Goal: Communication & Community: Answer question/provide support

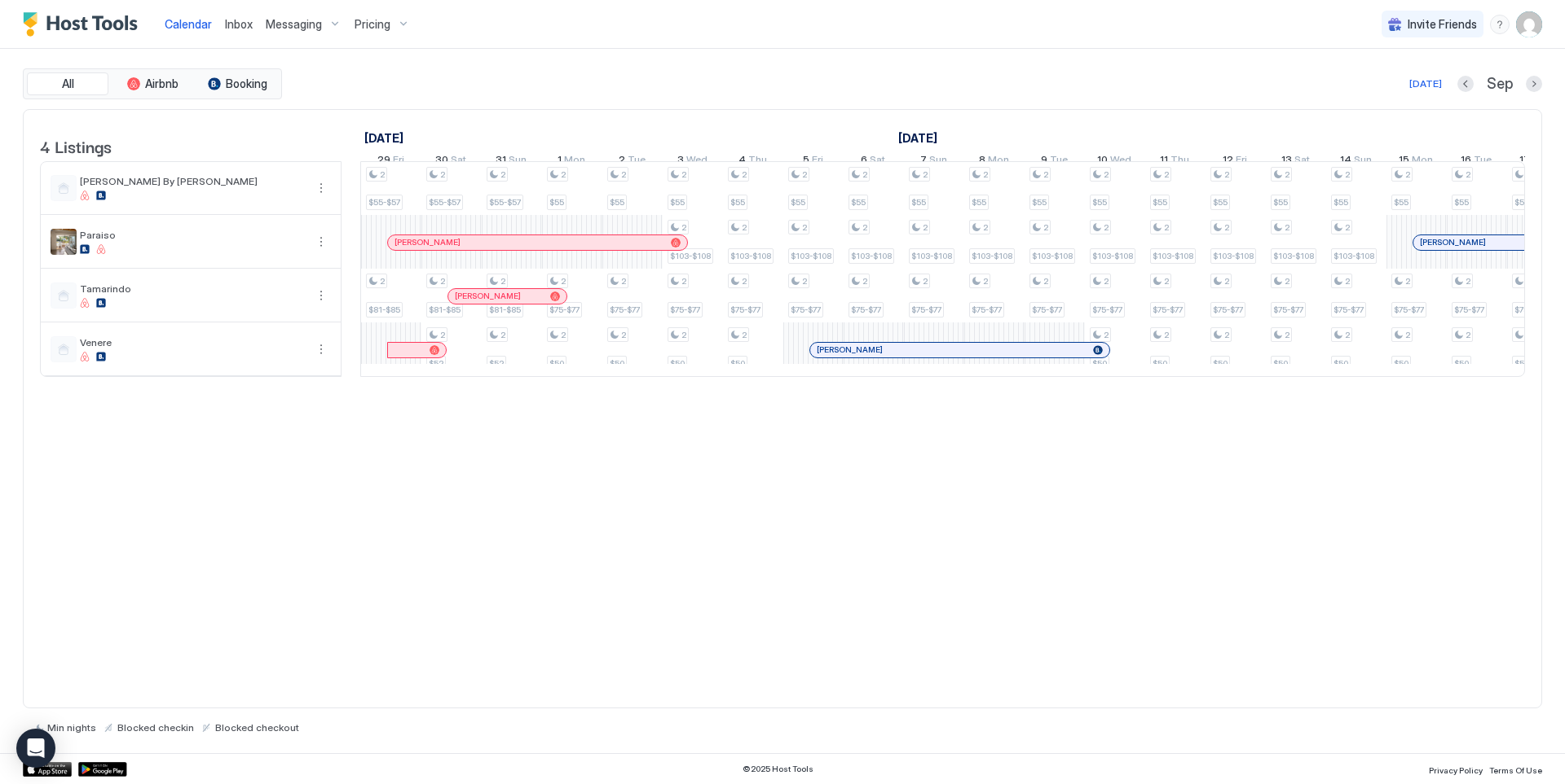
scroll to position [0, 1692]
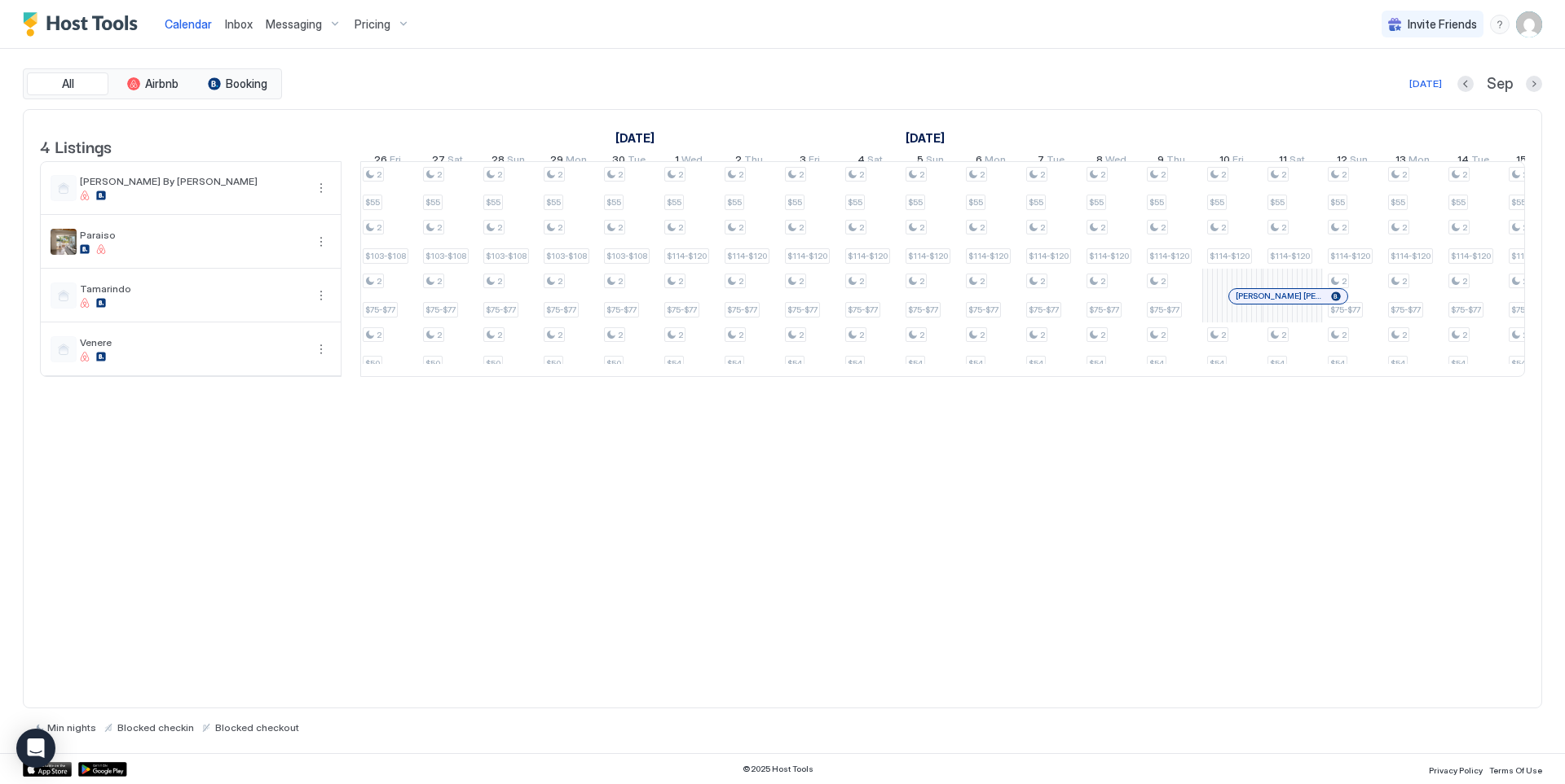
click at [236, 25] on span "Inbox" at bounding box center [238, 24] width 28 height 14
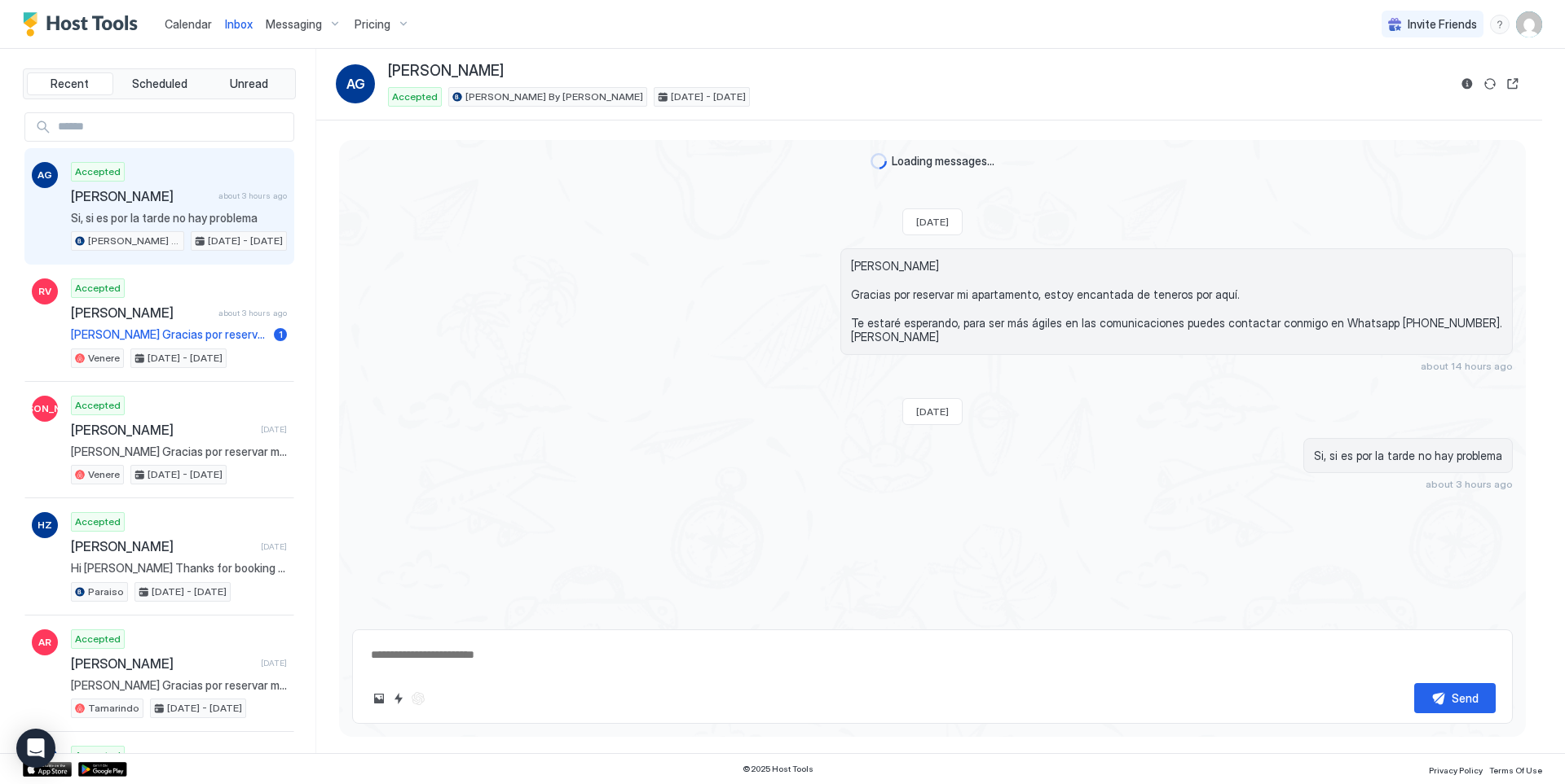
scroll to position [119, 0]
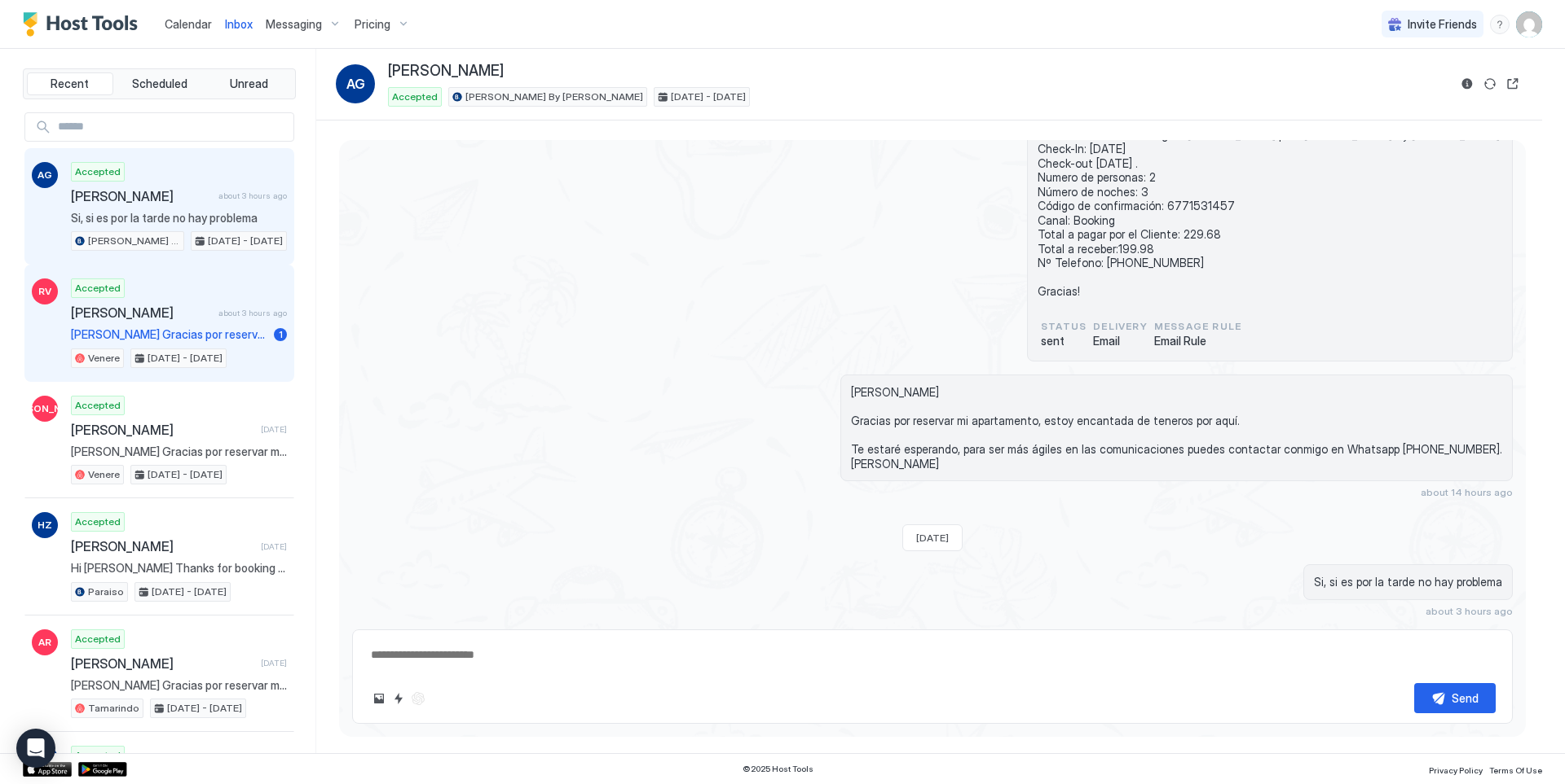
click at [153, 321] on div "Accepted [PERSON_NAME] about 3 hours ago [PERSON_NAME] Gracias por reservar mi …" at bounding box center [179, 324] width 216 height 89
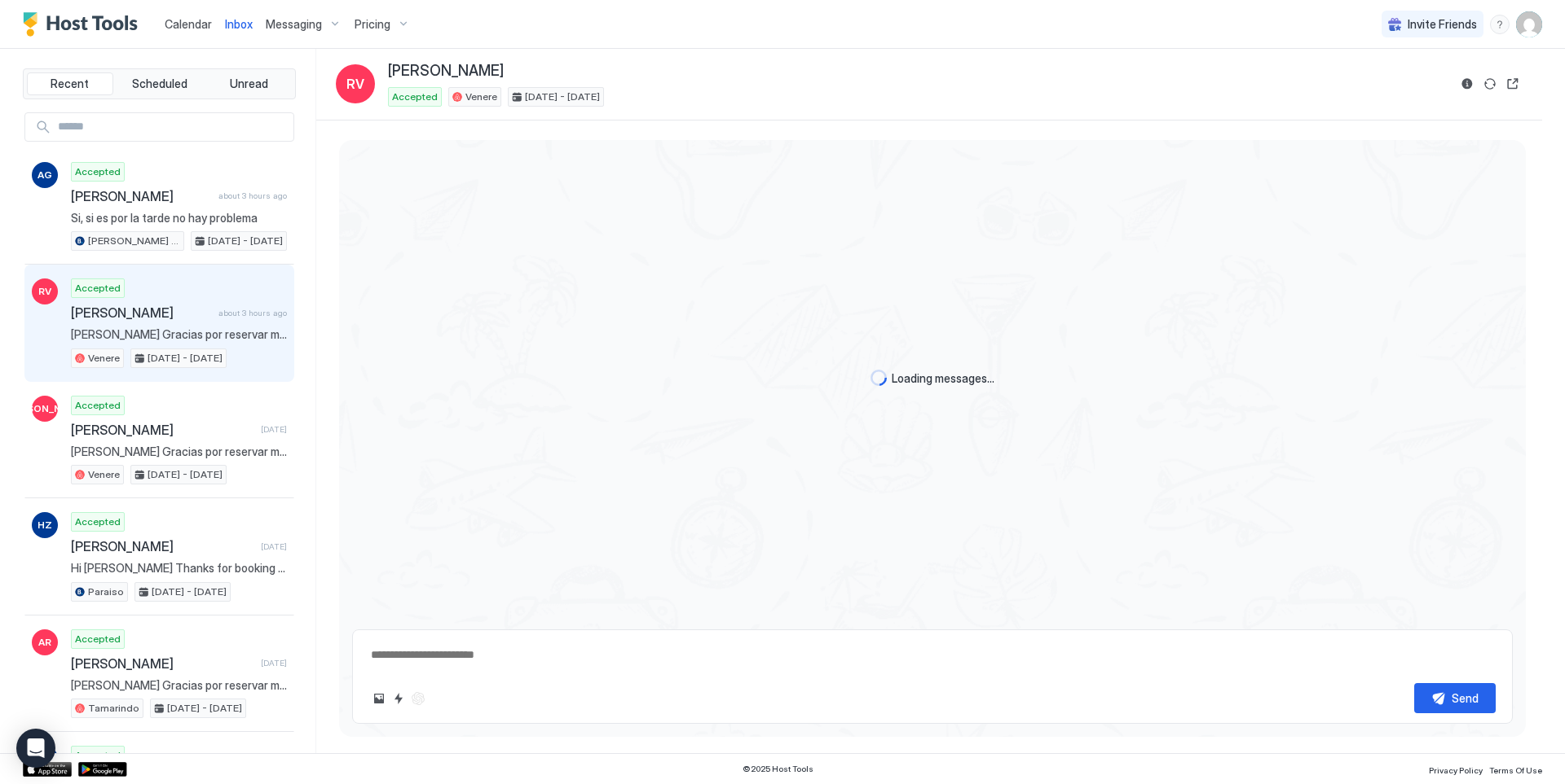
scroll to position [40, 0]
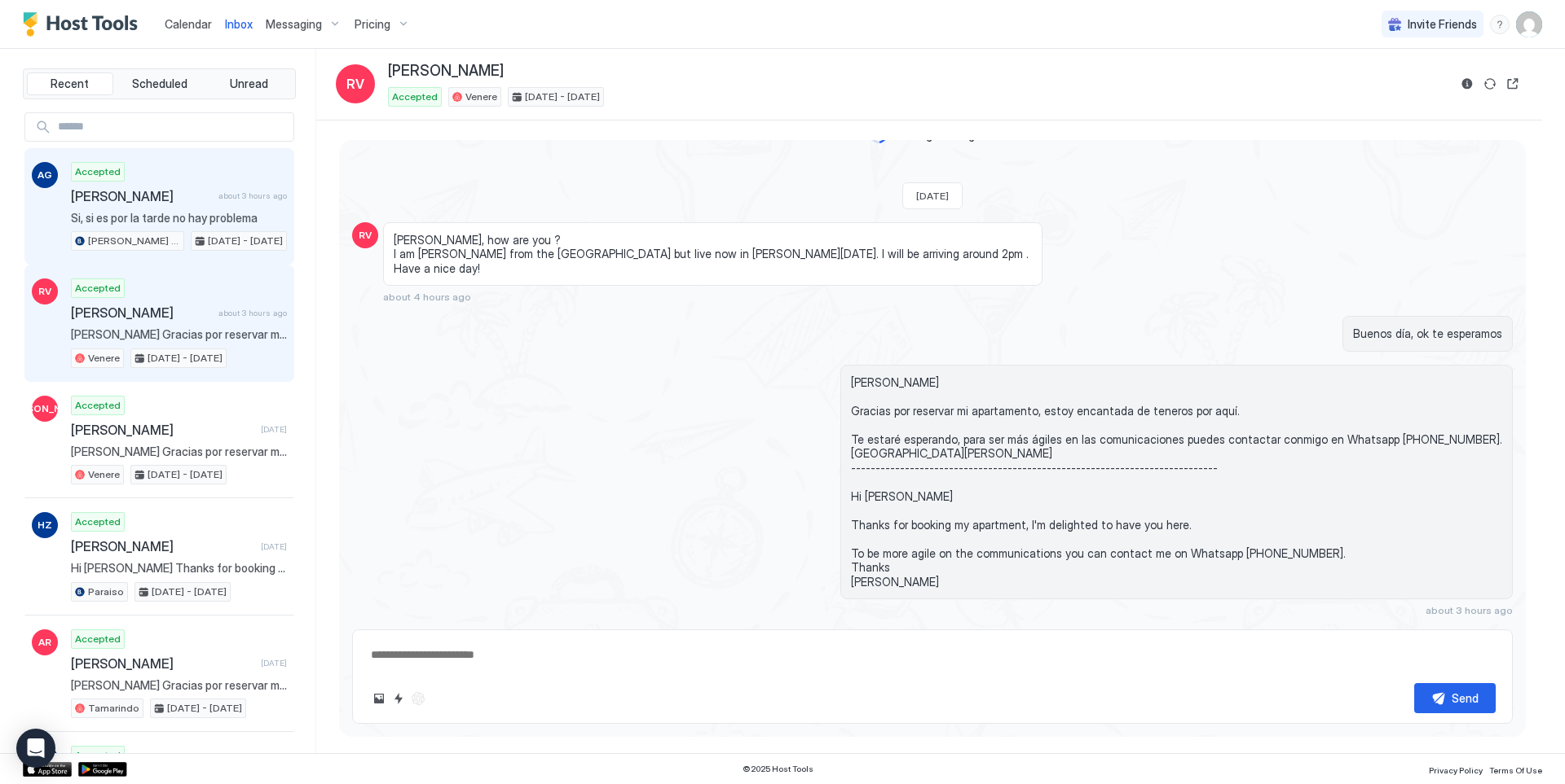
click at [188, 211] on span "Si, si es por la tarde no hay problema" at bounding box center [179, 217] width 216 height 14
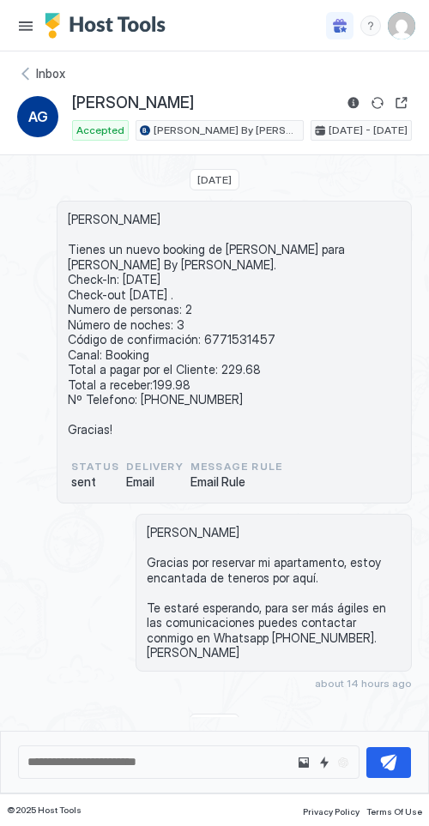
click at [229, 339] on span "[PERSON_NAME] Tienes un nuevo booking de [PERSON_NAME] para [PERSON_NAME] By [P…" at bounding box center [234, 325] width 333 height 226
copy span "6771531457"
drag, startPoint x: 229, startPoint y: 101, endPoint x: 71, endPoint y: 107, distance: 158.0
click at [71, 107] on div "AG [PERSON_NAME] Accepted [PERSON_NAME] By [PERSON_NAME] [DATE] - [DATE]" at bounding box center [214, 117] width 395 height 48
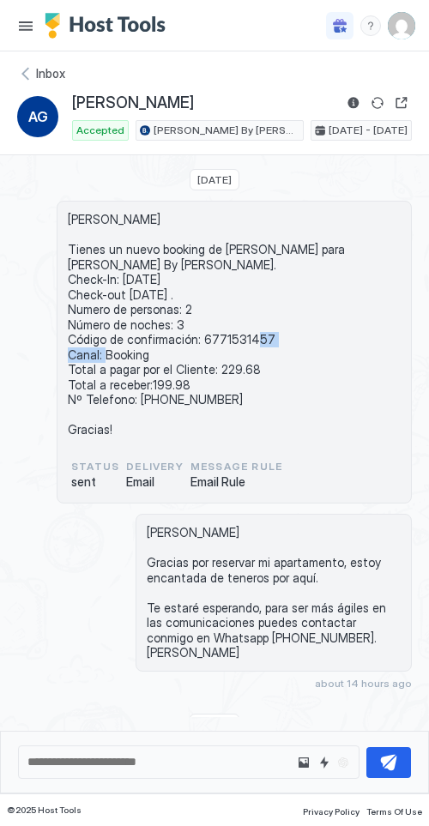
copy span "[PERSON_NAME]"
drag, startPoint x: 248, startPoint y: 366, endPoint x: 214, endPoint y: 369, distance: 34.5
click at [214, 369] on span "[PERSON_NAME] Tienes un nuevo booking de [PERSON_NAME] para [PERSON_NAME] By [P…" at bounding box center [234, 325] width 333 height 226
copy span "229.68"
drag, startPoint x: 240, startPoint y: 399, endPoint x: 136, endPoint y: 399, distance: 104.7
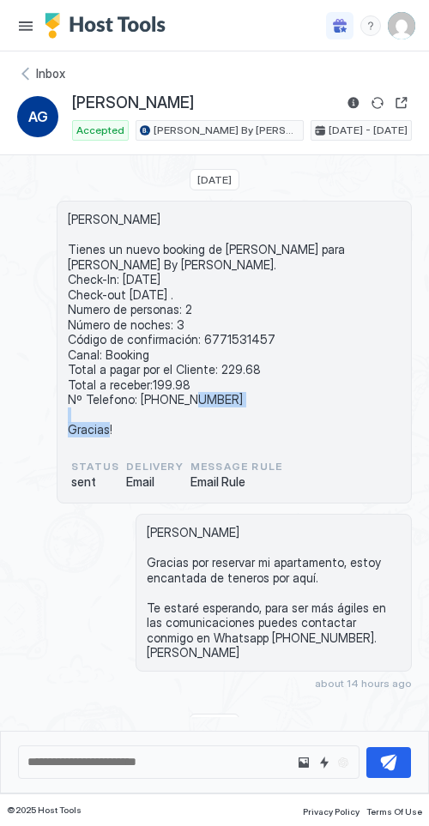
click at [136, 399] on span "[PERSON_NAME] Tienes un nuevo booking de [PERSON_NAME] para [PERSON_NAME] By [P…" at bounding box center [234, 325] width 333 height 226
copy span "[PHONE_NUMBER]"
